Goal: Information Seeking & Learning: Find specific fact

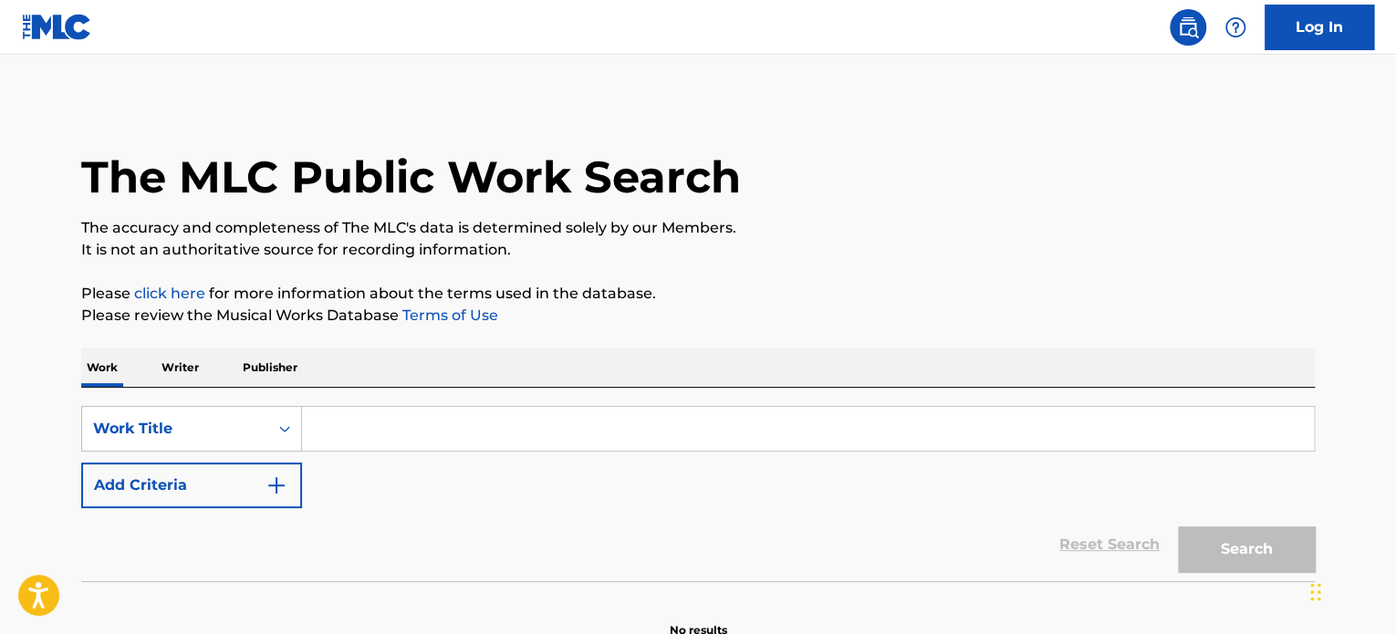
click at [321, 437] on input "Search Form" at bounding box center [808, 429] width 1012 height 44
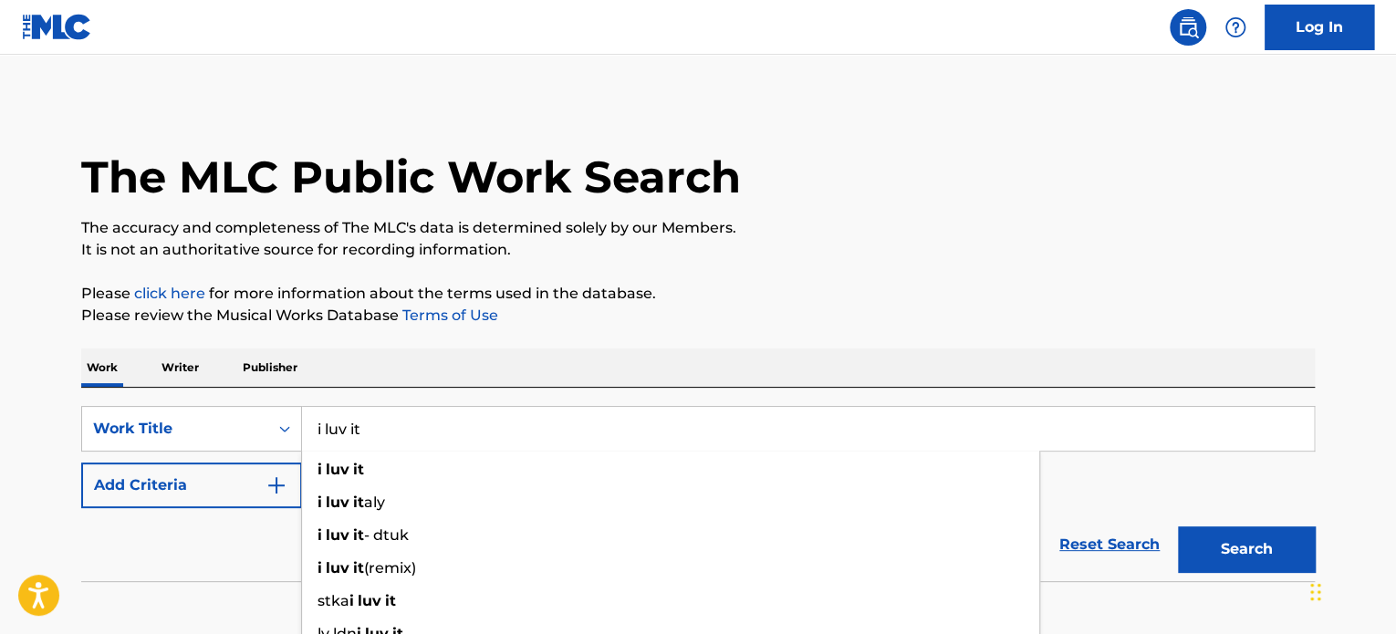
type input "i luv it"
click at [224, 540] on div "Reset Search Search" at bounding box center [697, 544] width 1233 height 73
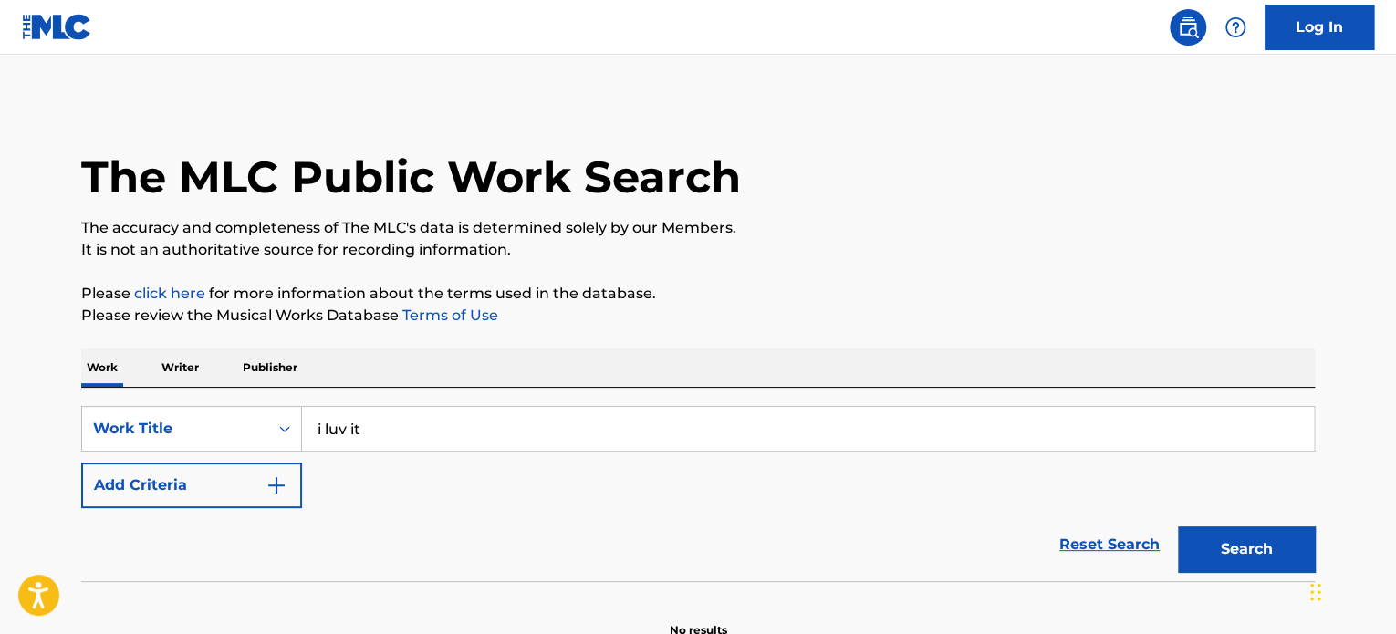
click at [262, 484] on button "Add Criteria" at bounding box center [191, 486] width 221 height 46
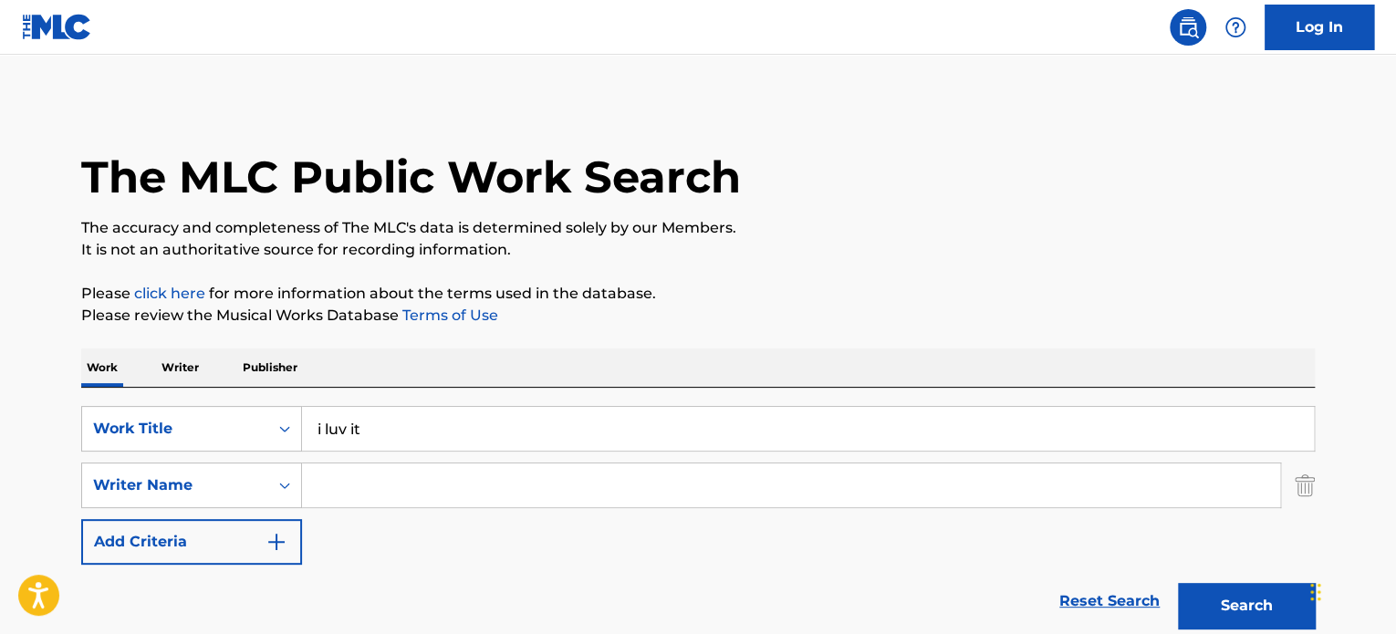
click at [320, 497] on input "Search Form" at bounding box center [791, 485] width 978 height 44
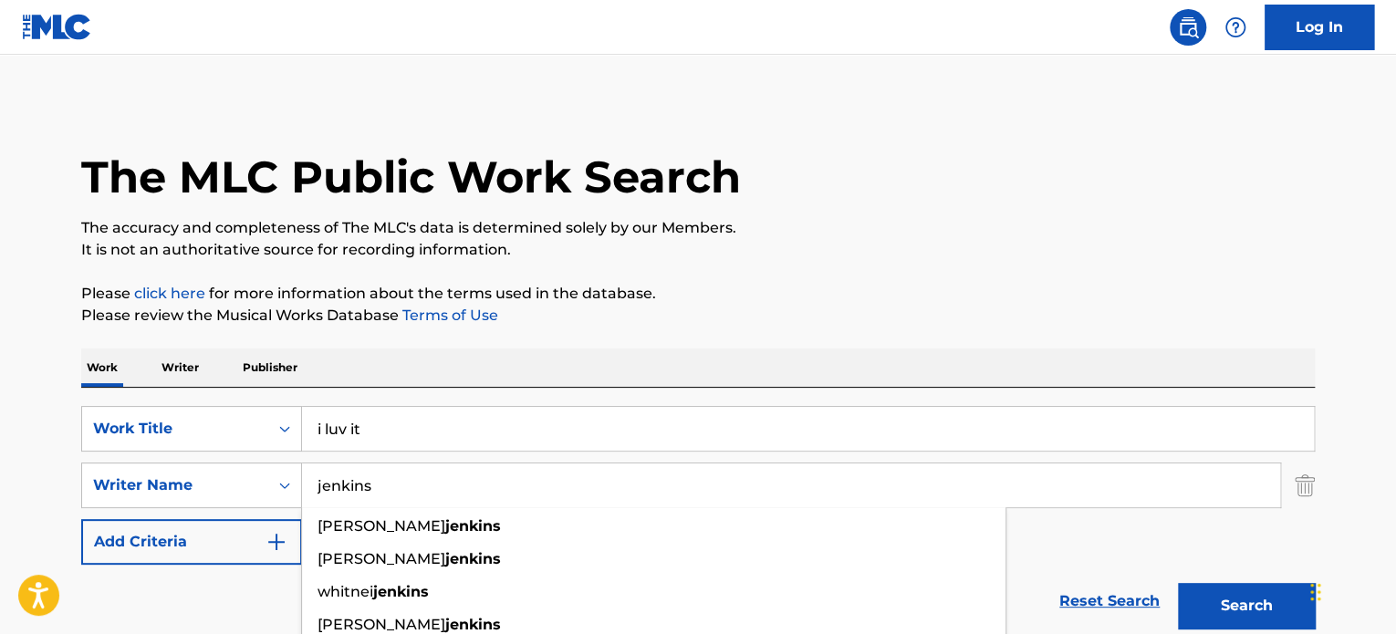
type input "jenkins"
click at [1178, 583] on button "Search" at bounding box center [1246, 606] width 137 height 46
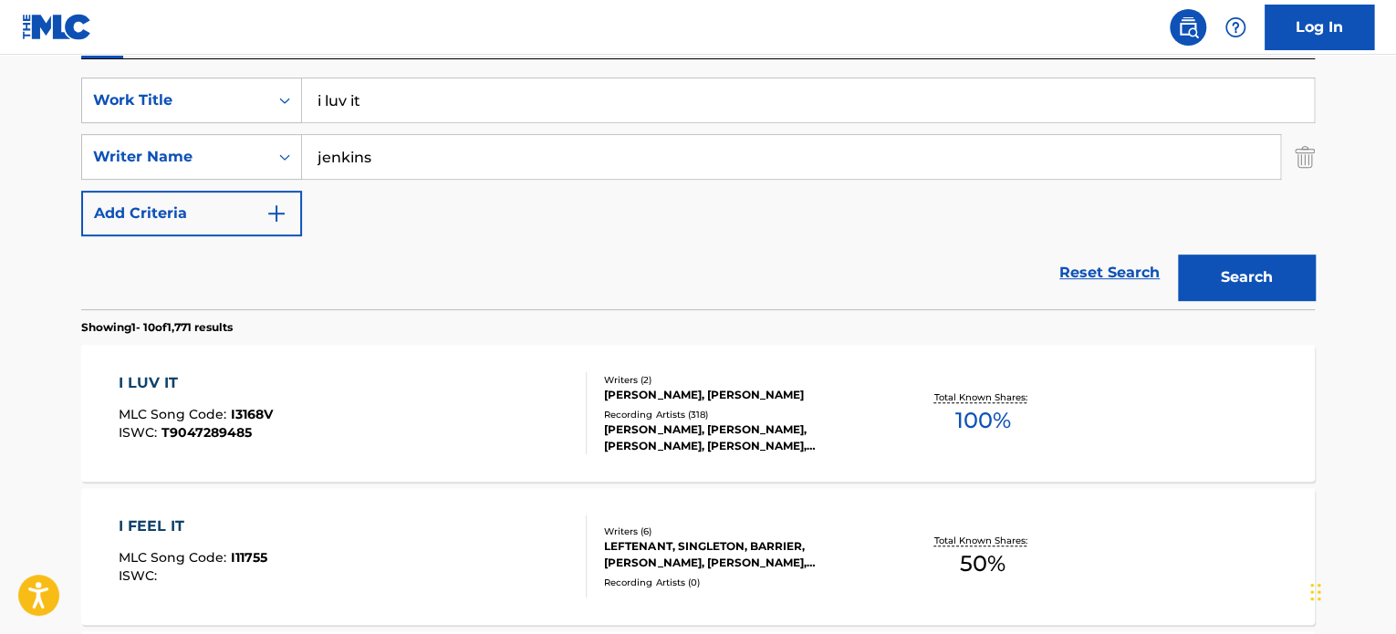
scroll to position [365, 0]
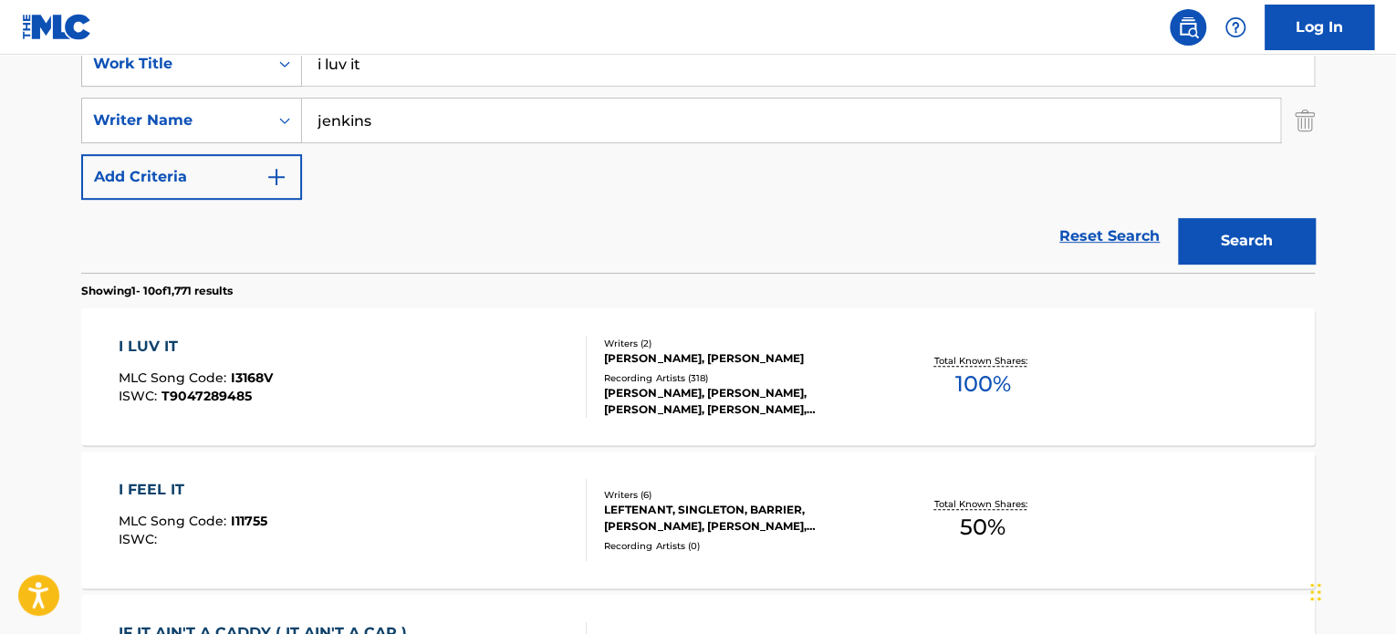
click at [159, 342] on div "I LUV IT" at bounding box center [196, 347] width 154 height 22
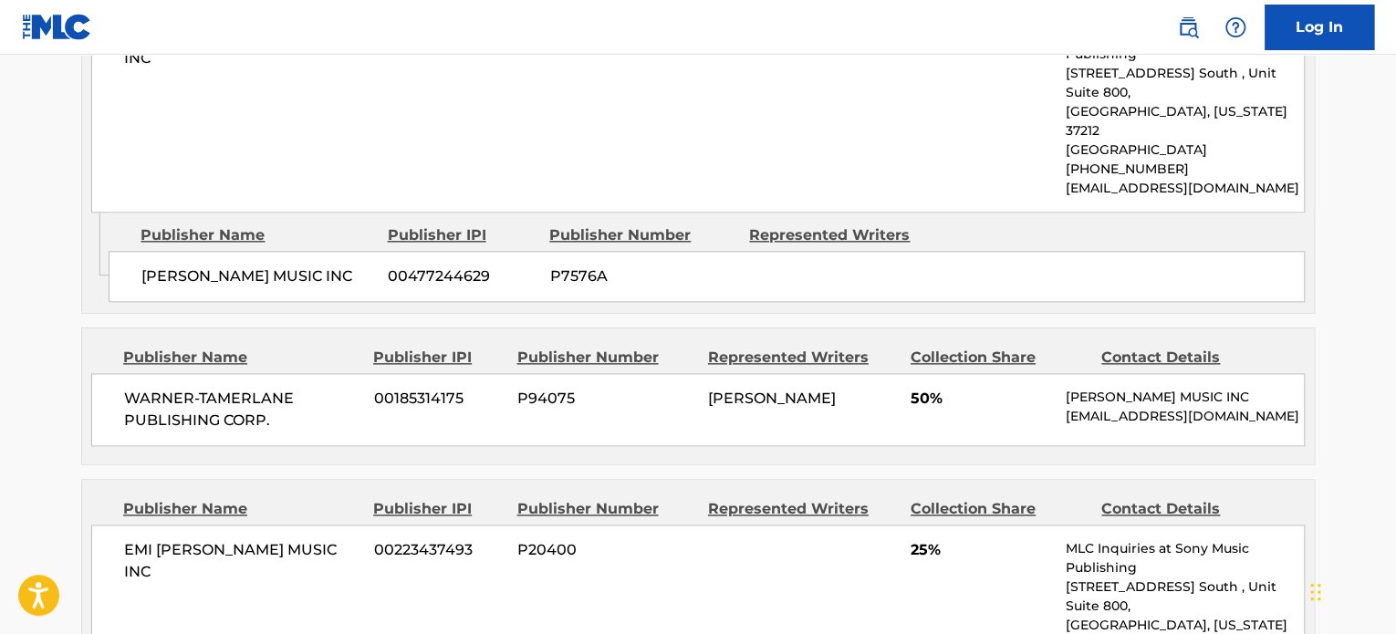
scroll to position [912, 0]
